Goal: Task Accomplishment & Management: Manage account settings

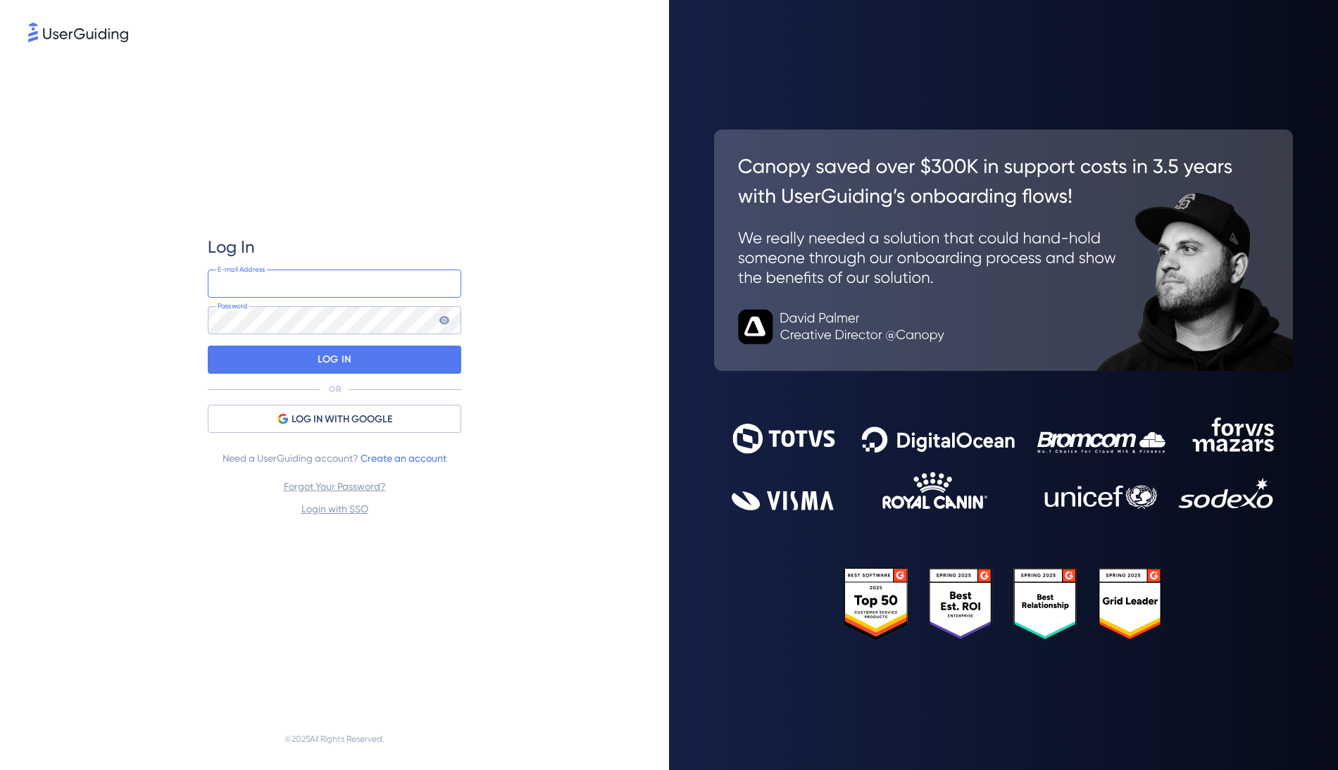
click at [328, 289] on input "email" at bounding box center [334, 284] width 253 height 28
type input "[PERSON_NAME][EMAIL_ADDRESS][PERSON_NAME][DOMAIN_NAME]"
drag, startPoint x: 313, startPoint y: 360, endPoint x: 88, endPoint y: 367, distance: 225.4
click at [31, 353] on div "Log In [PERSON_NAME][EMAIL_ADDRESS][PERSON_NAME][DOMAIN_NAME] E-mail Address Pa…" at bounding box center [334, 376] width 612 height 663
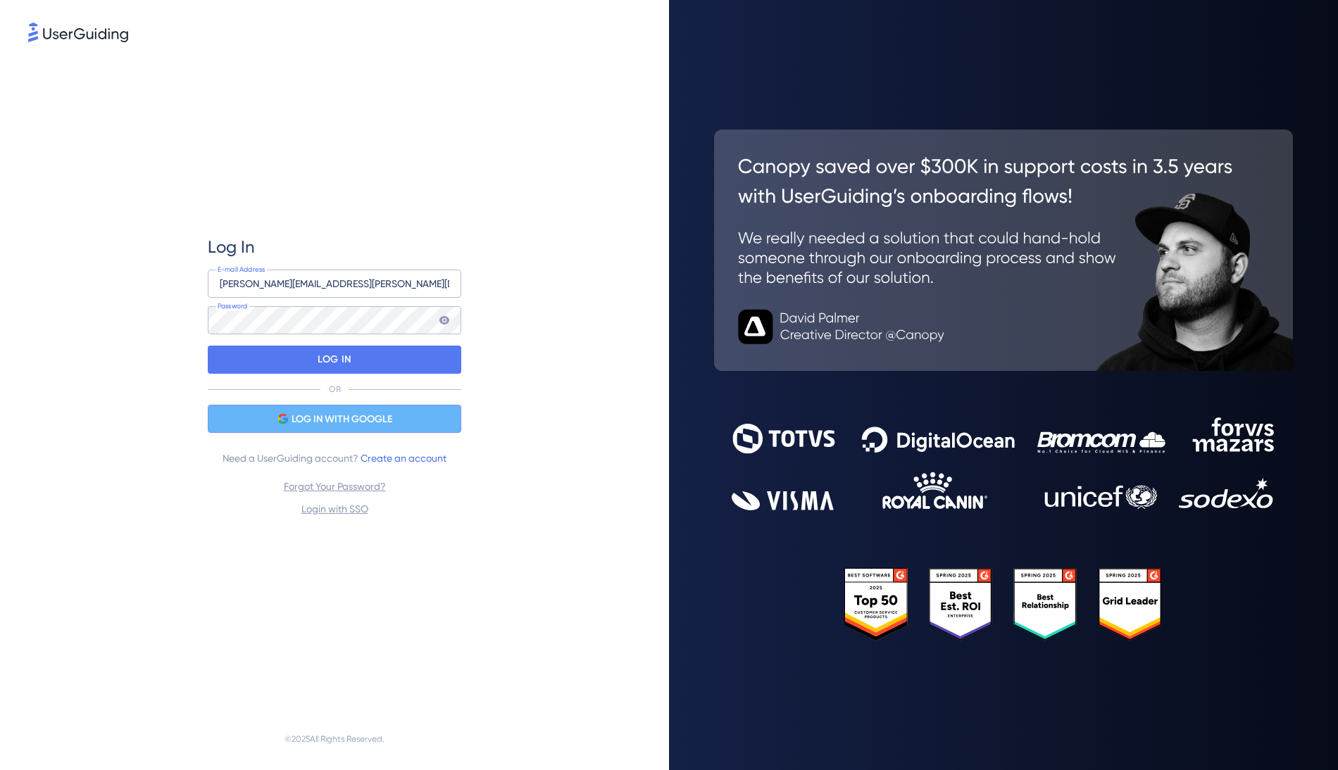
click at [301, 413] on span "LOG IN WITH GOOGLE" at bounding box center [341, 419] width 101 height 17
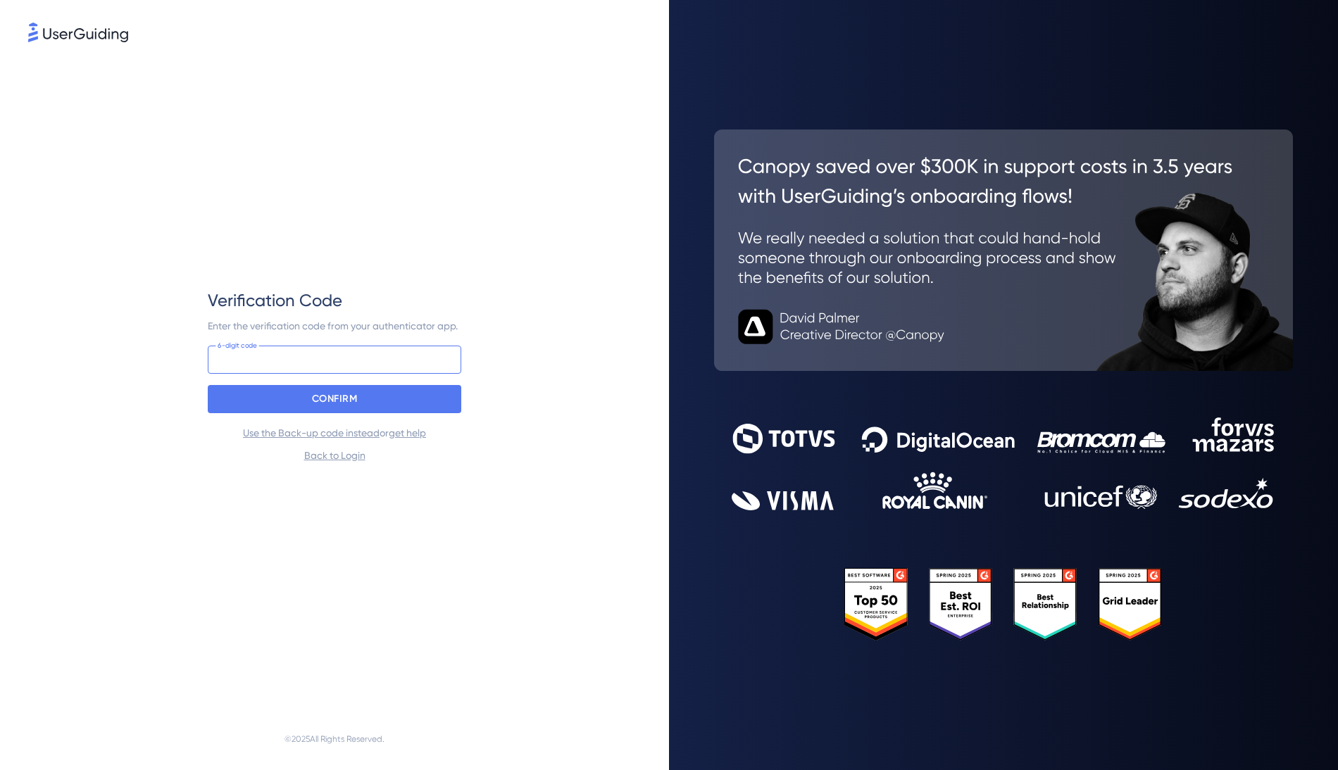
click at [389, 365] on input at bounding box center [334, 360] width 253 height 28
type input "888 782"
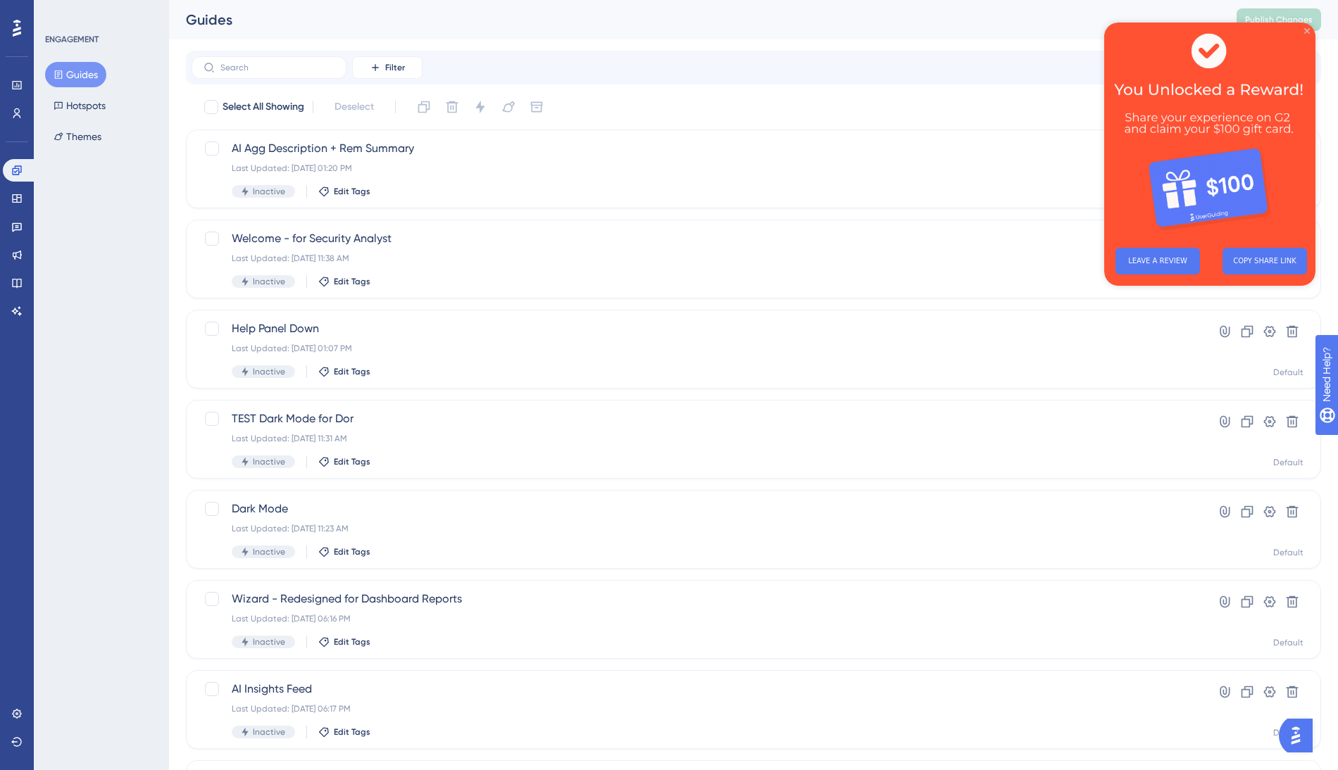
click at [1305, 30] on icon "Close Preview" at bounding box center [1307, 31] width 6 height 6
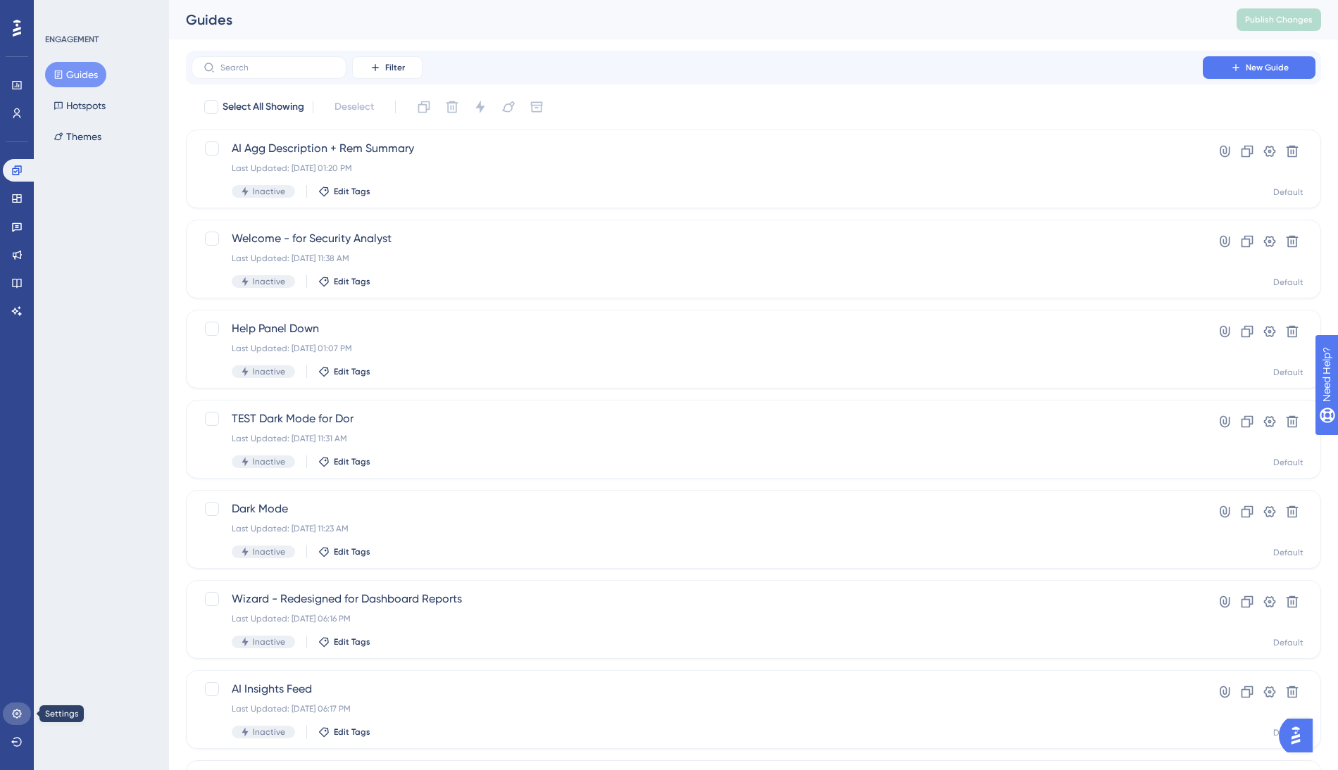
click at [16, 717] on icon at bounding box center [16, 713] width 9 height 9
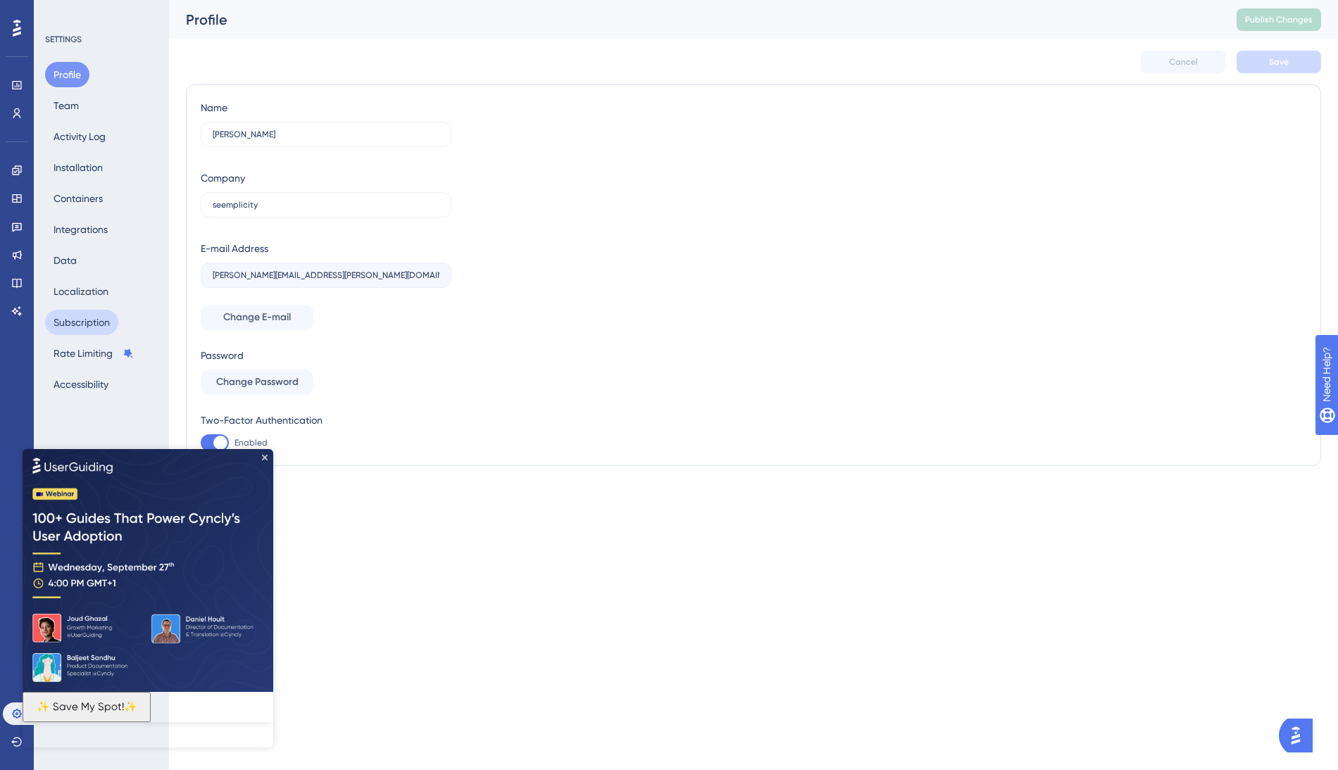
click at [86, 320] on button "Subscription" at bounding box center [81, 322] width 73 height 25
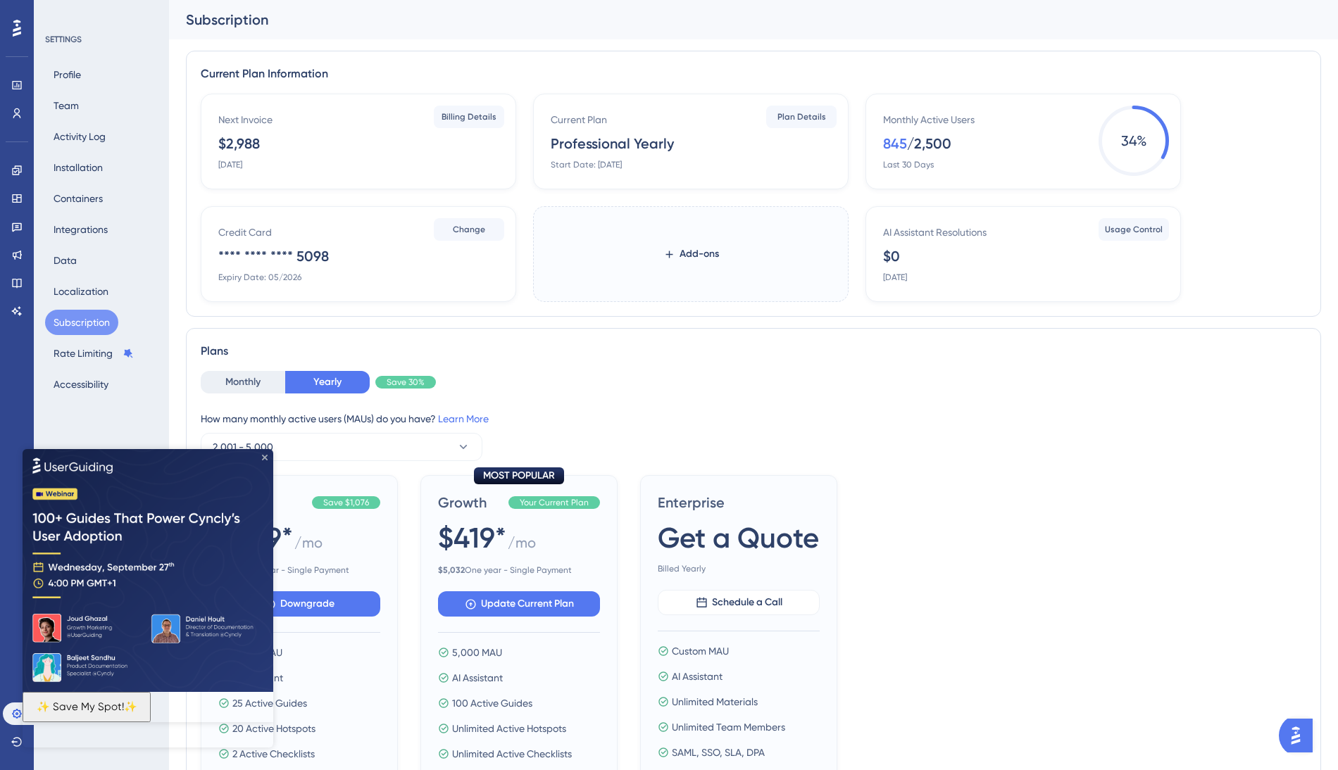
click at [263, 458] on icon "Close Preview" at bounding box center [265, 457] width 6 height 6
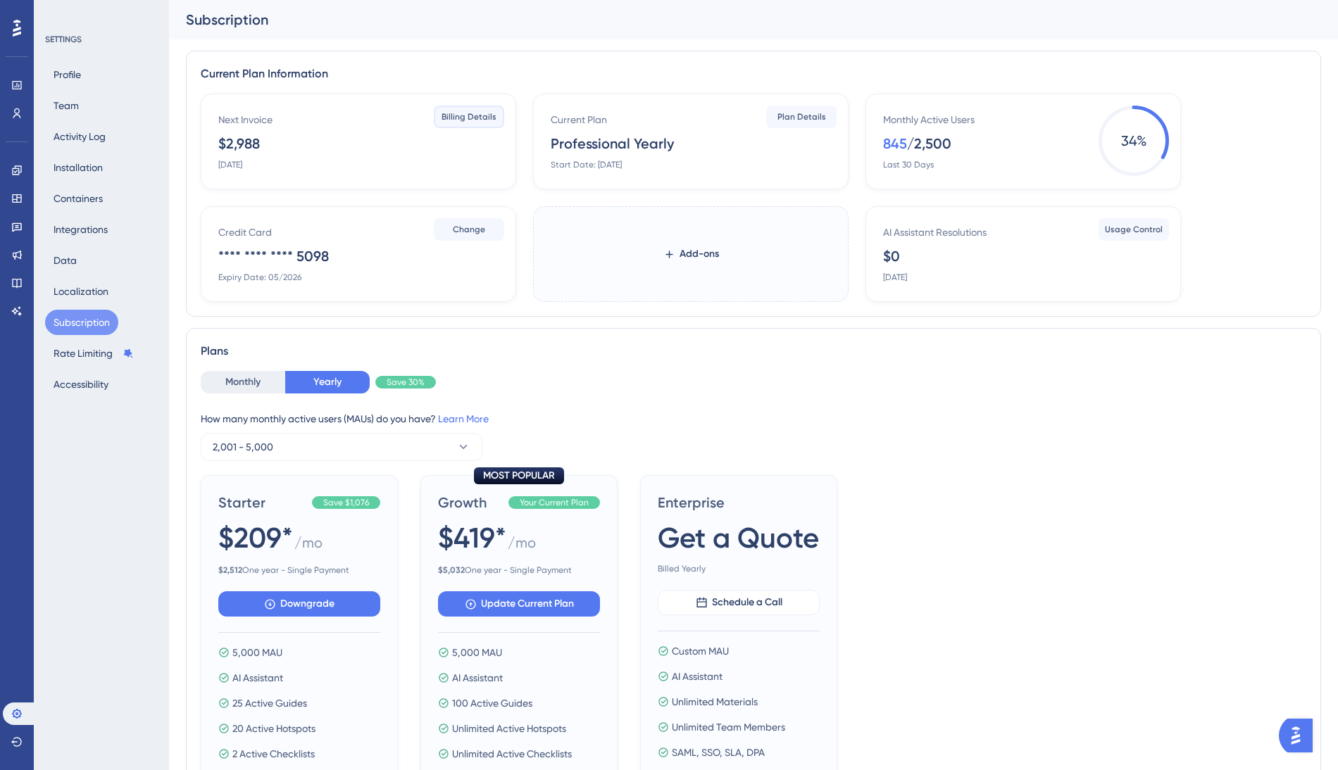
click at [479, 117] on span "Billing Details" at bounding box center [468, 116] width 55 height 11
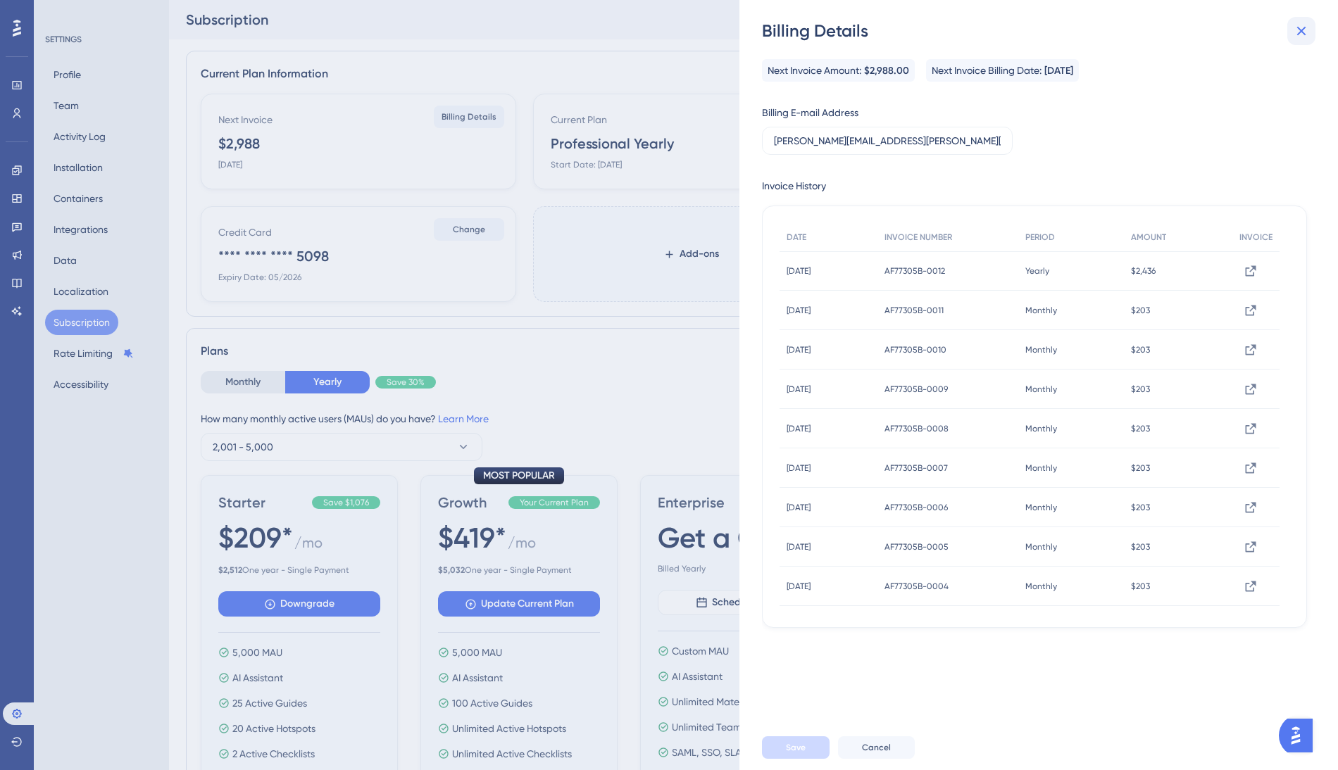
click at [1302, 31] on icon at bounding box center [1301, 31] width 17 height 17
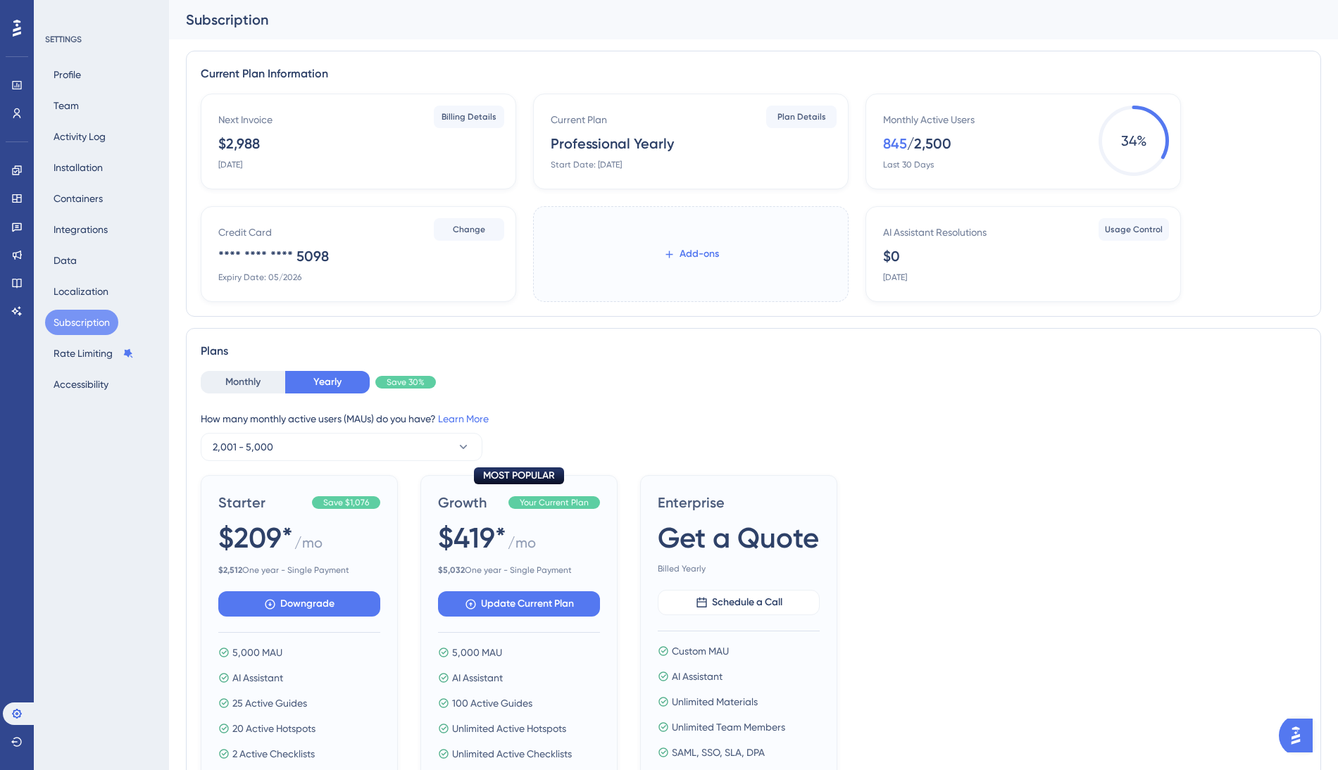
click at [691, 253] on span "Add-ons" at bounding box center [698, 254] width 39 height 17
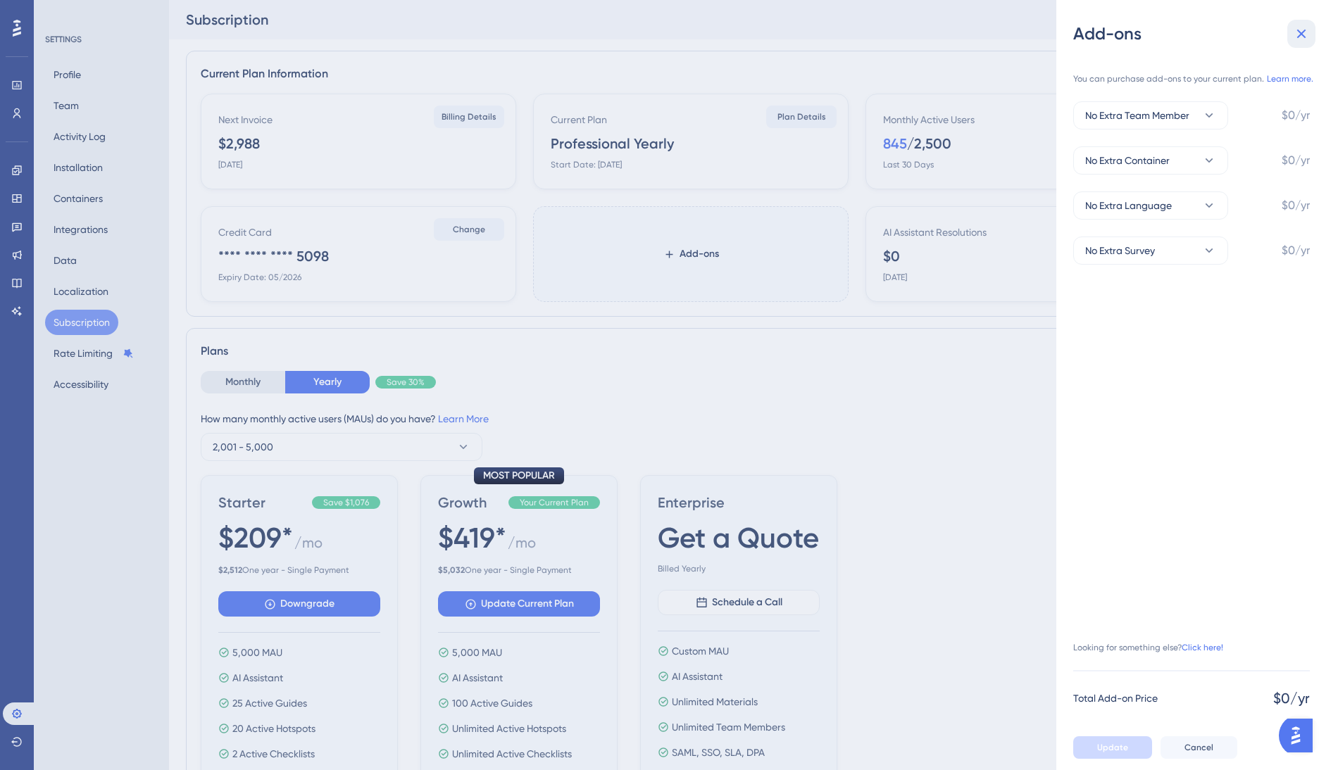
click at [1312, 33] on button at bounding box center [1301, 34] width 28 height 28
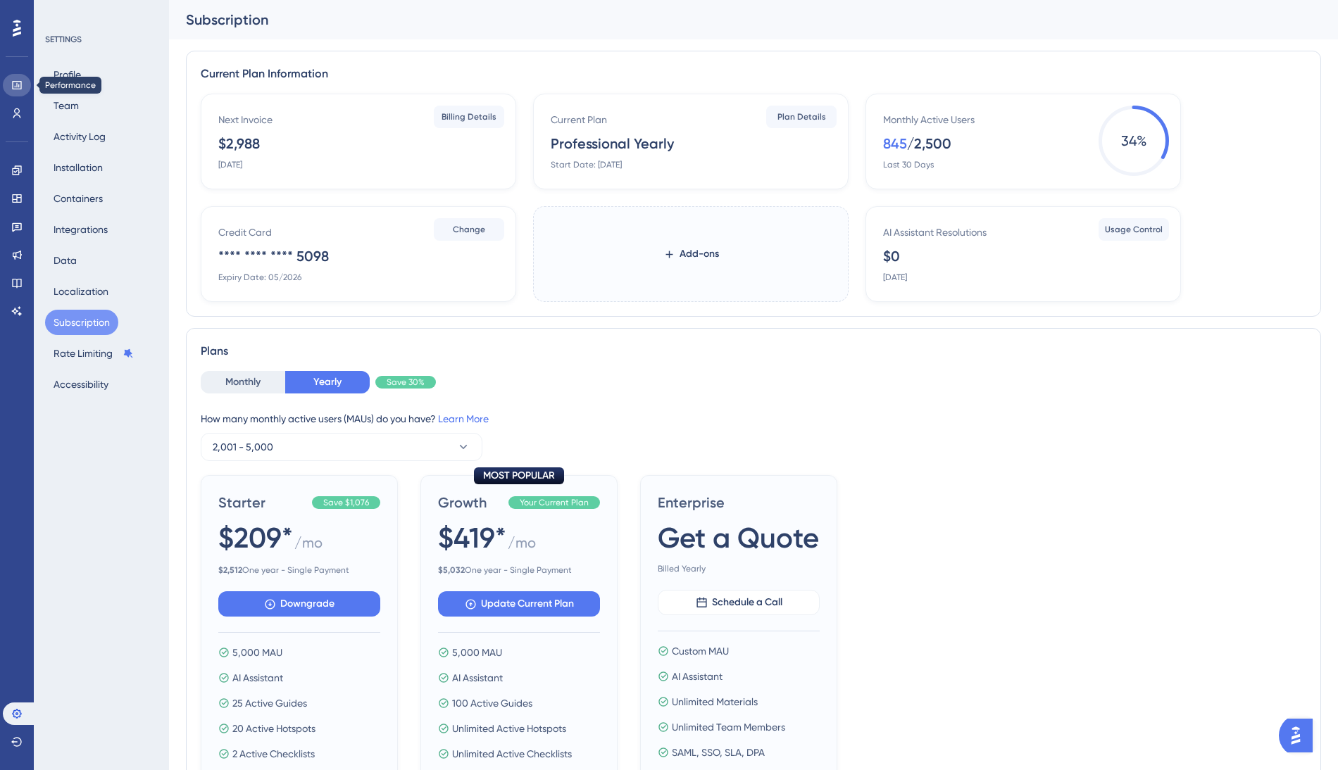
click at [20, 80] on icon at bounding box center [16, 85] width 11 height 11
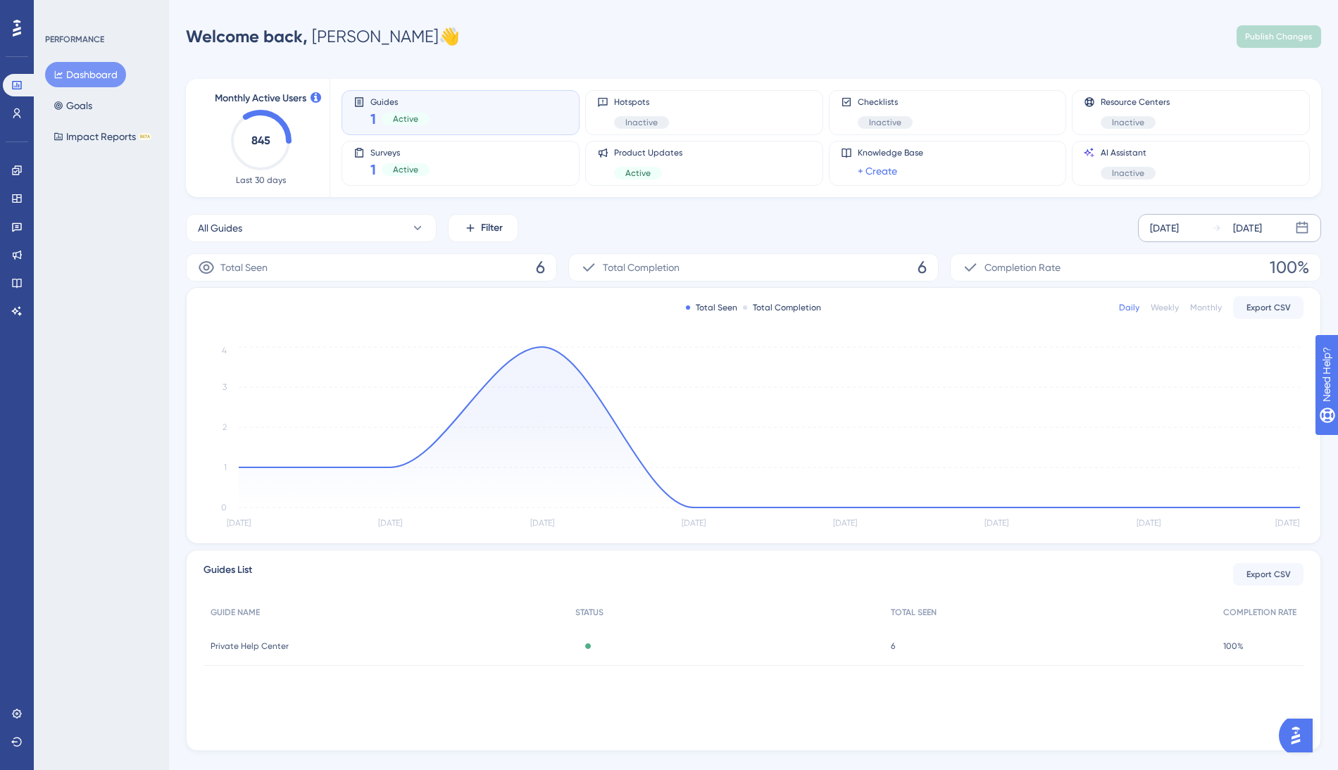
click at [1262, 223] on div "[DATE]" at bounding box center [1247, 228] width 29 height 17
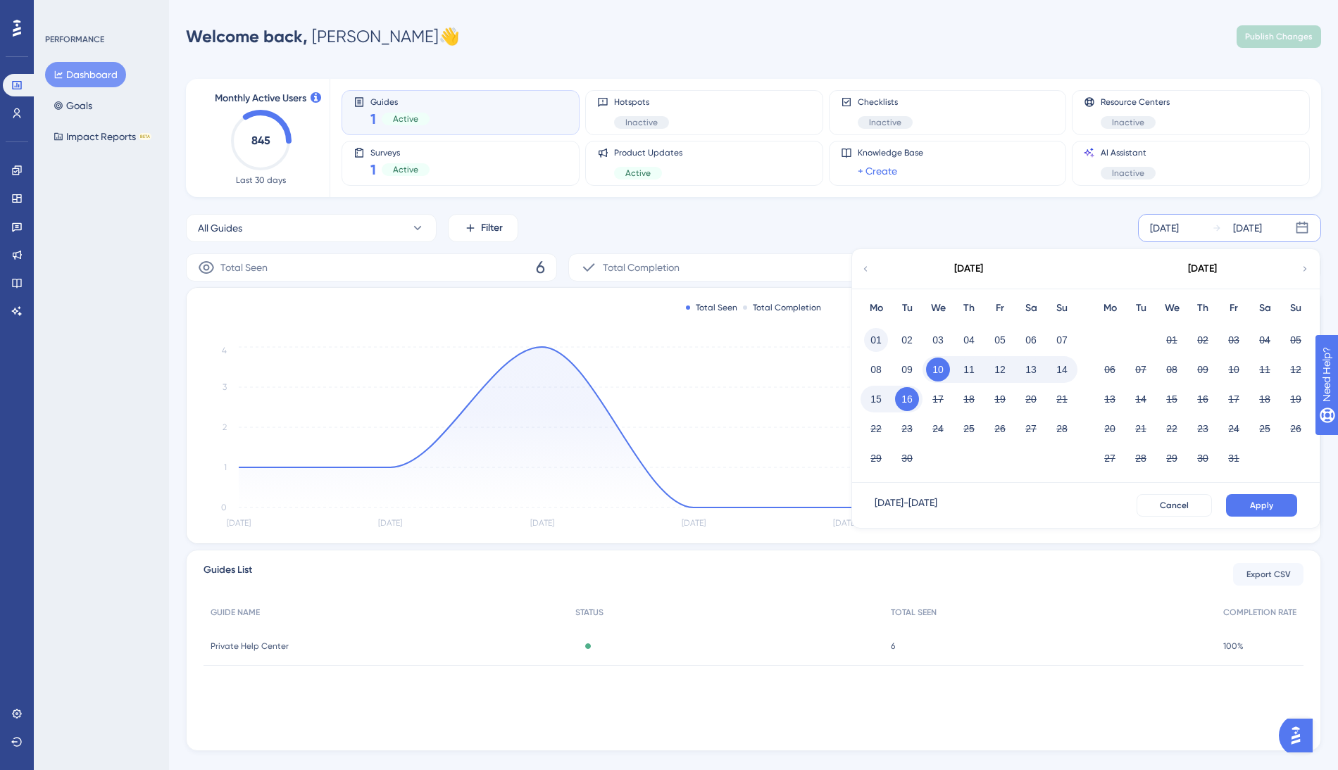
click at [874, 332] on button "01" at bounding box center [876, 340] width 24 height 24
click at [1277, 505] on button "Apply" at bounding box center [1261, 505] width 71 height 23
